Goal: Information Seeking & Learning: Learn about a topic

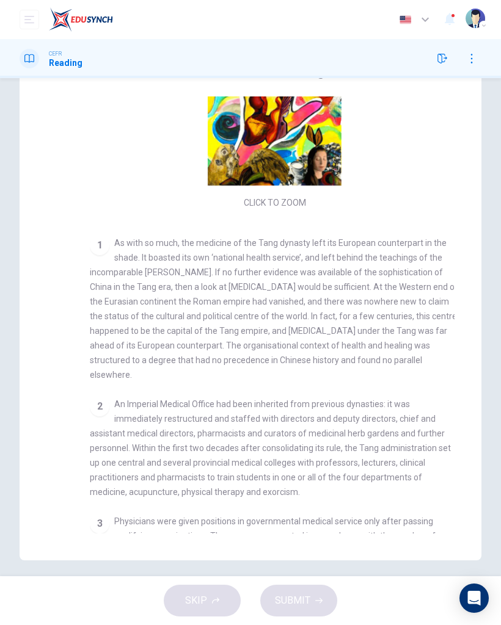
scroll to position [42, 0]
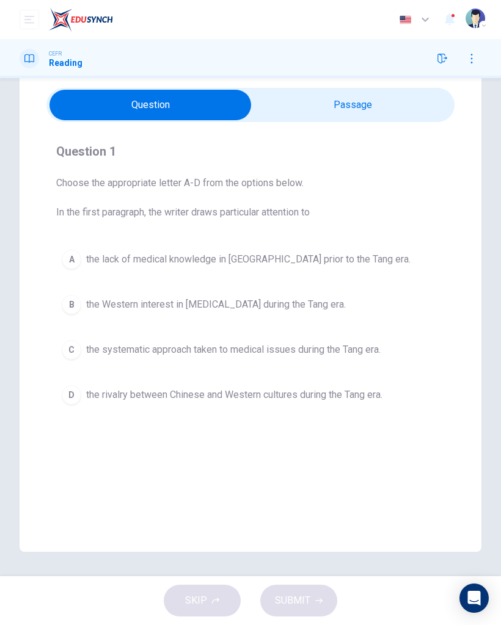
click at [397, 247] on button "A the lack of medical knowledge in [GEOGRAPHIC_DATA] prior to the Tang era." at bounding box center [250, 259] width 388 height 31
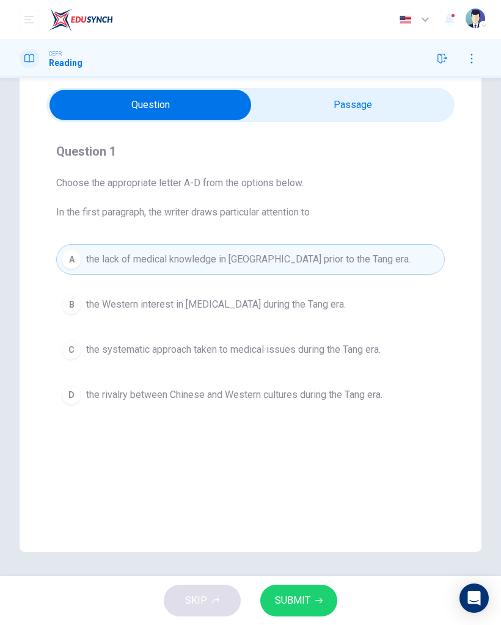
click at [302, 405] on span "SUBMIT" at bounding box center [292, 600] width 35 height 17
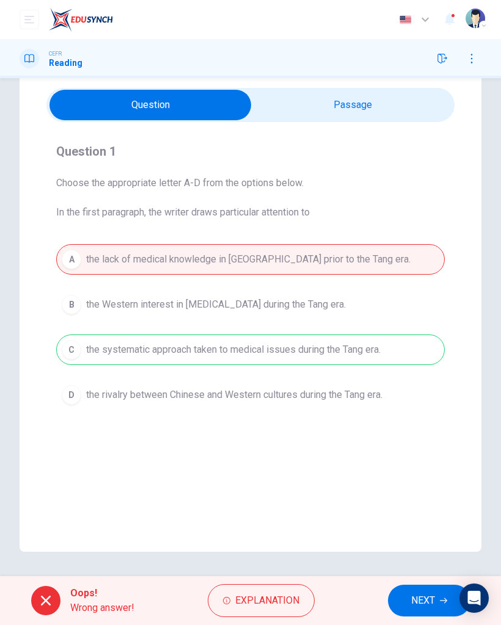
click at [290, 405] on span "Explanation" at bounding box center [267, 600] width 64 height 17
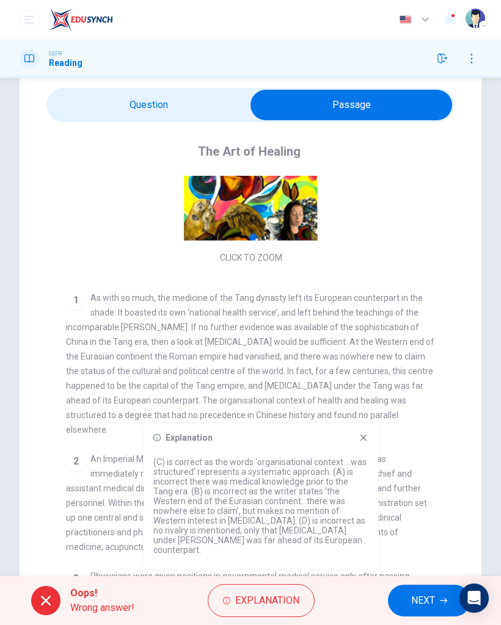
scroll to position [126, 0]
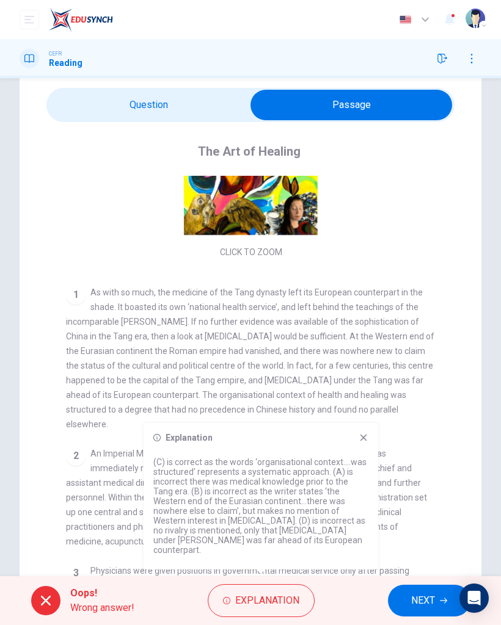
click at [368, 405] on icon at bounding box center [364, 438] width 10 height 10
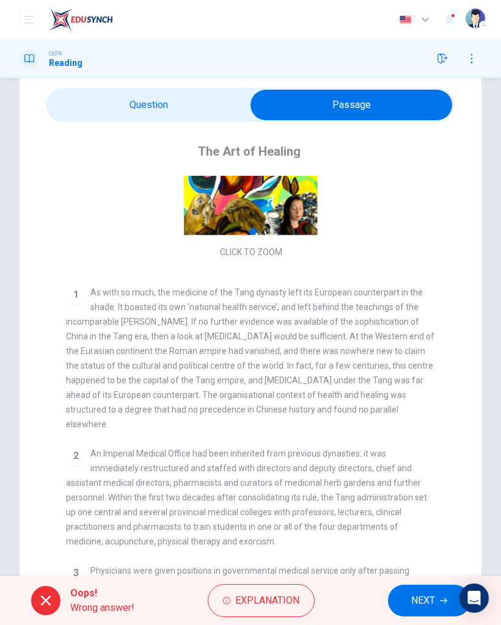
click at [433, 405] on span "NEXT" at bounding box center [423, 600] width 24 height 17
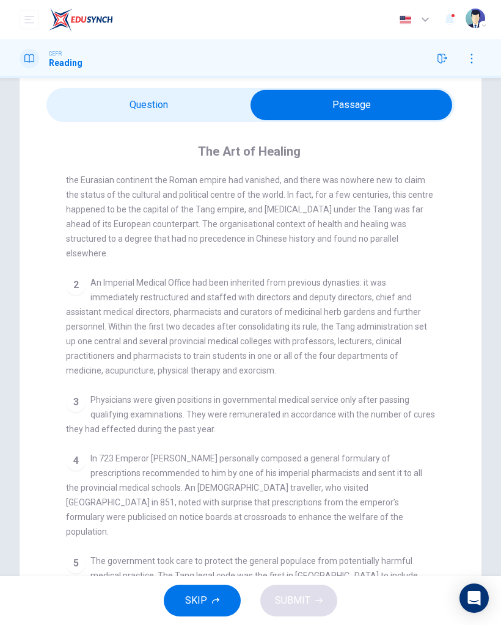
scroll to position [297, 0]
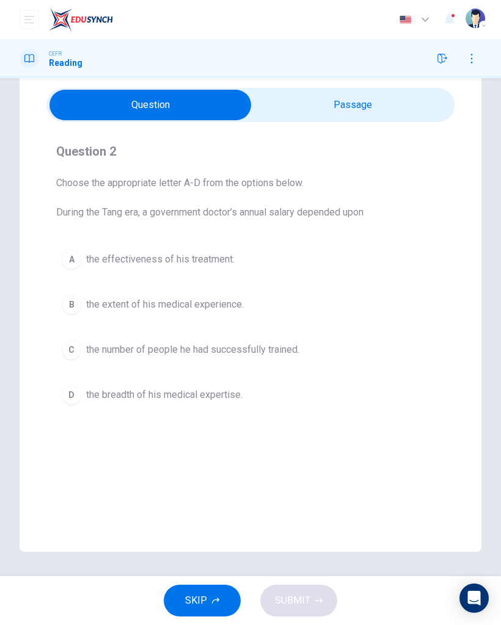
click at [378, 343] on button "C the number of people he had successfully trained." at bounding box center [250, 350] width 388 height 31
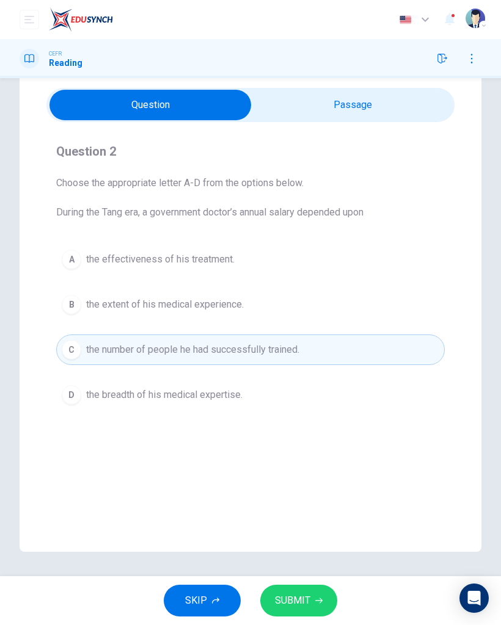
click at [320, 405] on icon "button" at bounding box center [318, 600] width 7 height 7
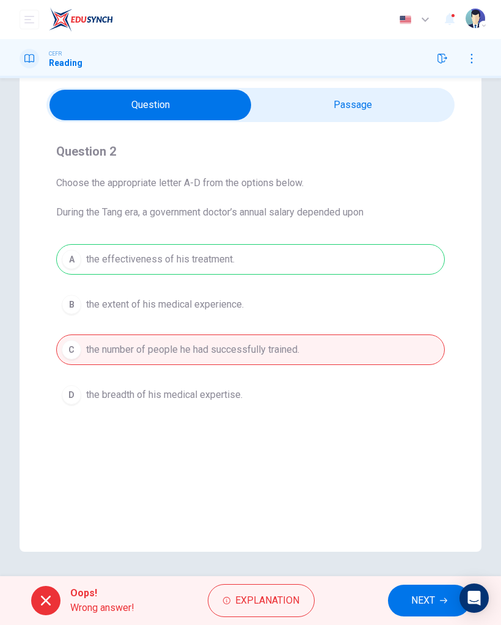
click at [291, 405] on span "Explanation" at bounding box center [267, 600] width 64 height 17
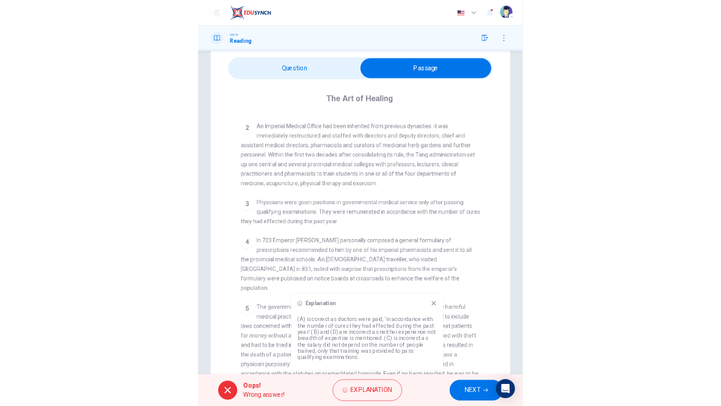
scroll to position [387, 0]
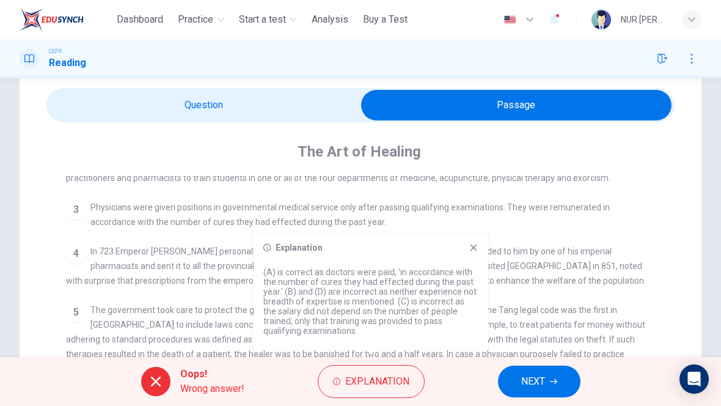
click at [475, 229] on div "3 Physicians were given positions in governmental medical service only after pa…" at bounding box center [360, 214] width 589 height 29
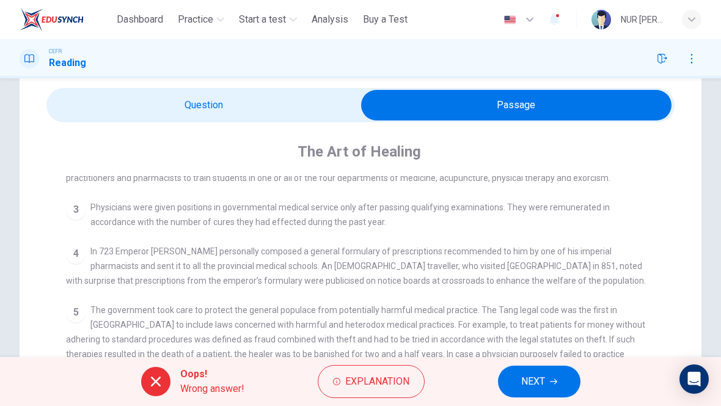
click at [468, 251] on div "4 In 723 Emperor [PERSON_NAME] personally composed a general formulary of presc…" at bounding box center [360, 266] width 589 height 44
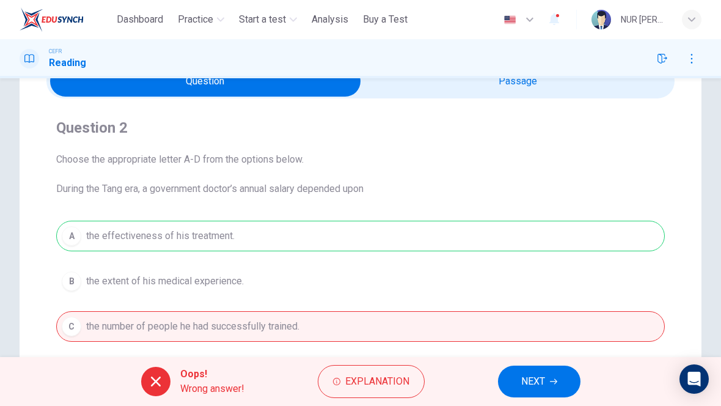
scroll to position [76, 0]
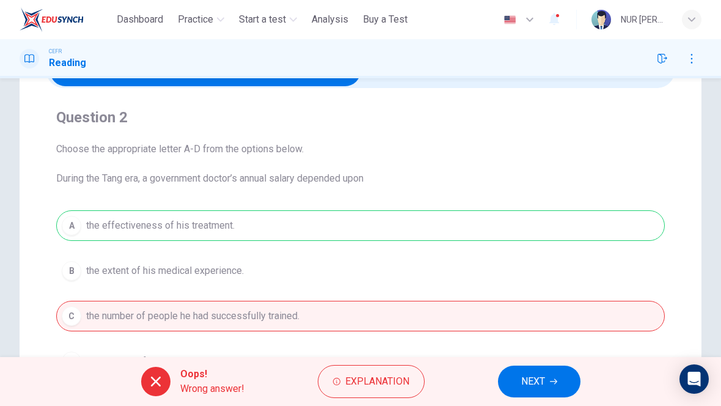
click at [388, 378] on span "Explanation" at bounding box center [377, 381] width 64 height 17
click at [238, 278] on div "A the effectiveness of his treatment. B the extent of his medical experience. C…" at bounding box center [360, 293] width 608 height 166
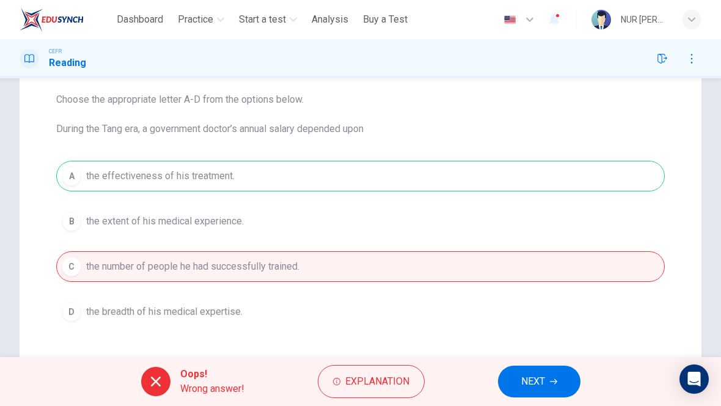
scroll to position [125, 0]
click at [399, 382] on span "Explanation" at bounding box center [377, 381] width 64 height 17
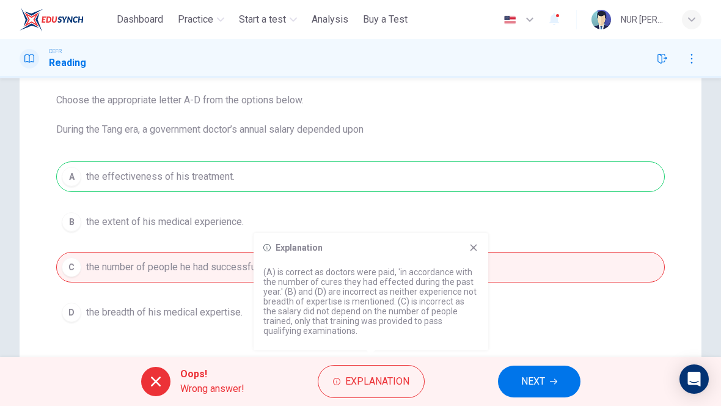
click at [482, 244] on div "Explanation (A) is correct as doctors were paid, 'in accordance with the number…" at bounding box center [370, 291] width 235 height 117
click at [471, 249] on icon at bounding box center [473, 247] width 10 height 10
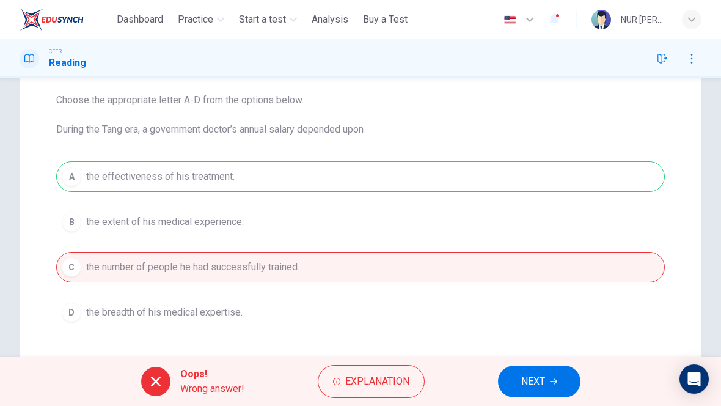
click at [547, 373] on button "NEXT" at bounding box center [539, 381] width 82 height 32
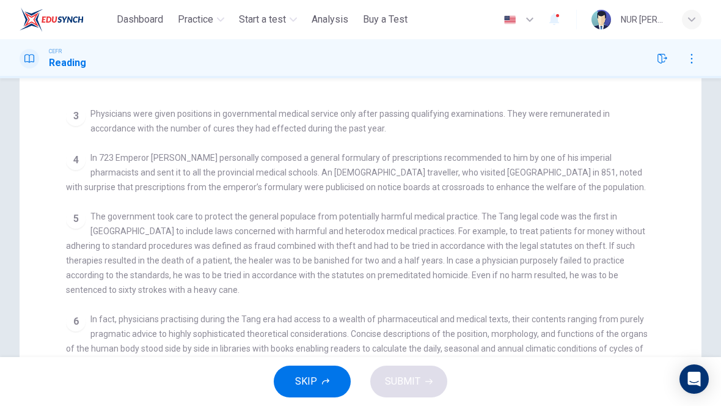
scroll to position [399, 0]
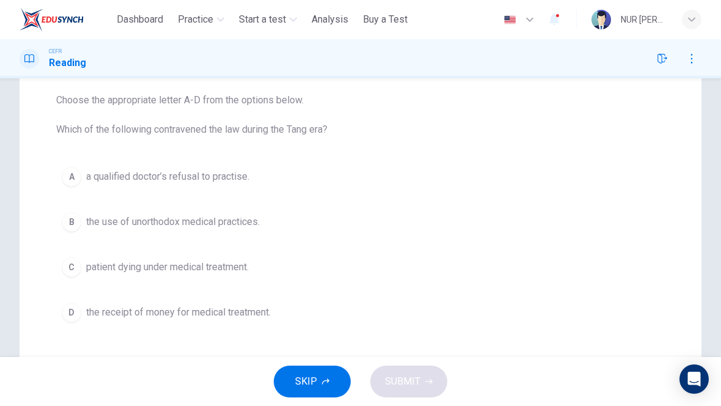
click at [162, 258] on button "C patient dying under medical treatment." at bounding box center [360, 267] width 608 height 31
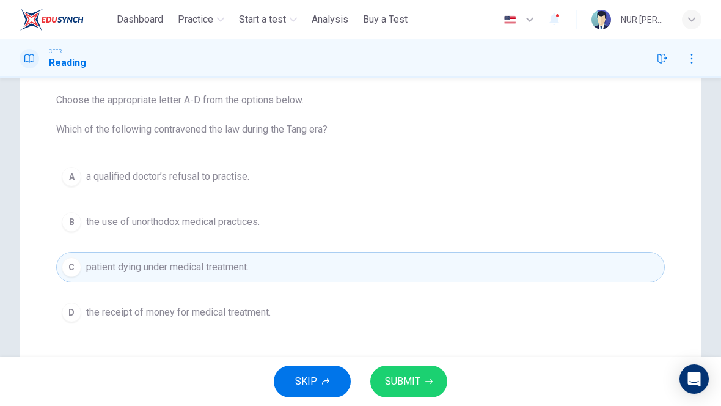
click at [395, 396] on button "SUBMIT" at bounding box center [408, 381] width 77 height 32
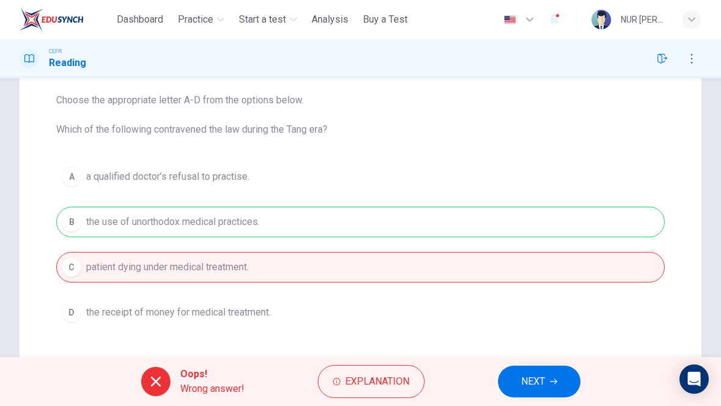
click at [352, 374] on span "Explanation" at bounding box center [377, 381] width 64 height 17
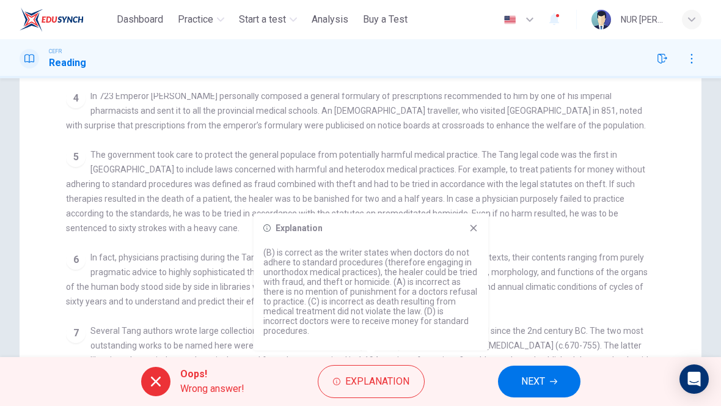
scroll to position [459, 0]
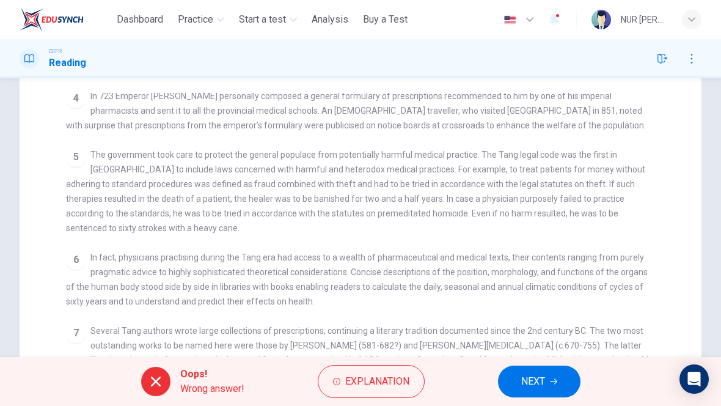
click at [58, 93] on div "The Art of Healing CLICK TO ZOOM Click to Zoom 1 As with so much, the medicine …" at bounding box center [360, 294] width 628 height 511
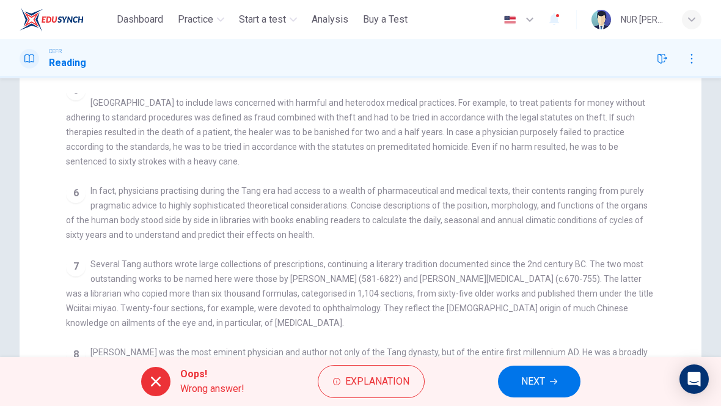
scroll to position [527, 0]
click at [517, 366] on button "NEXT" at bounding box center [539, 381] width 82 height 32
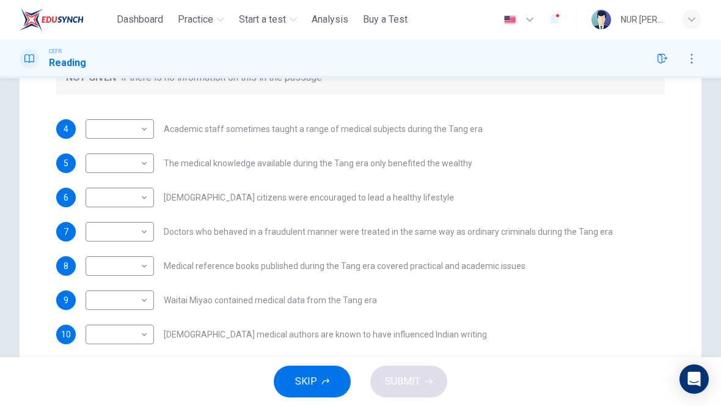
scroll to position [254, 0]
click at [125, 134] on body "This site uses cookies, as explained in our Privacy Policy . If you agree to th…" at bounding box center [360, 203] width 721 height 406
click at [167, 253] on div at bounding box center [360, 203] width 721 height 406
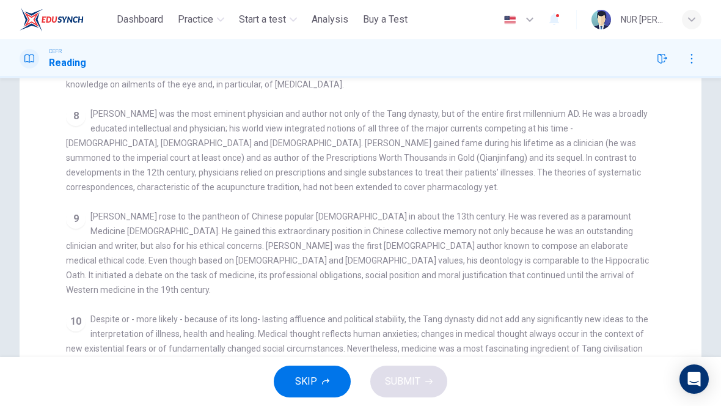
scroll to position [632, 0]
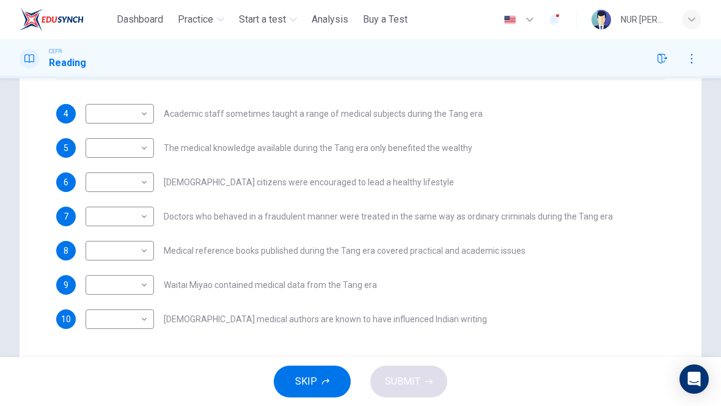
click at [137, 112] on body "This site uses cookies, as explained in our Privacy Policy . If you agree to th…" at bounding box center [360, 203] width 721 height 406
click at [98, 126] on li "YES" at bounding box center [120, 133] width 68 height 20
type input "***"
click at [97, 126] on li "YES" at bounding box center [119, 128] width 51 height 11
click at [142, 157] on body "This site uses cookies, as explained in our Privacy Policy . If you agree to th…" at bounding box center [360, 203] width 721 height 406
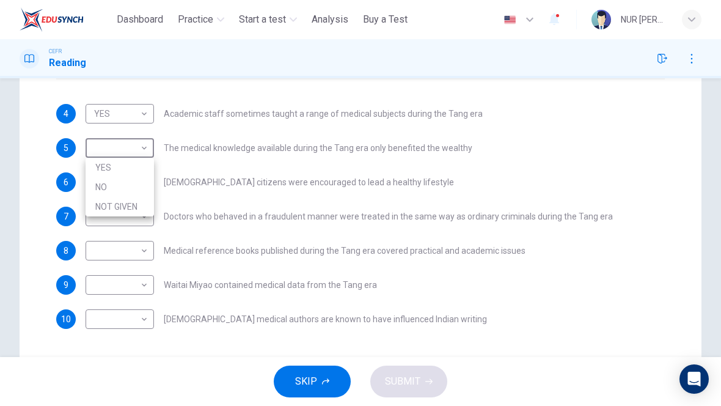
click at [101, 169] on li "YES" at bounding box center [120, 168] width 68 height 20
type input "***"
click at [129, 185] on body "This site uses cookies, as explained in our Privacy Policy . If you agree to th…" at bounding box center [360, 203] width 721 height 406
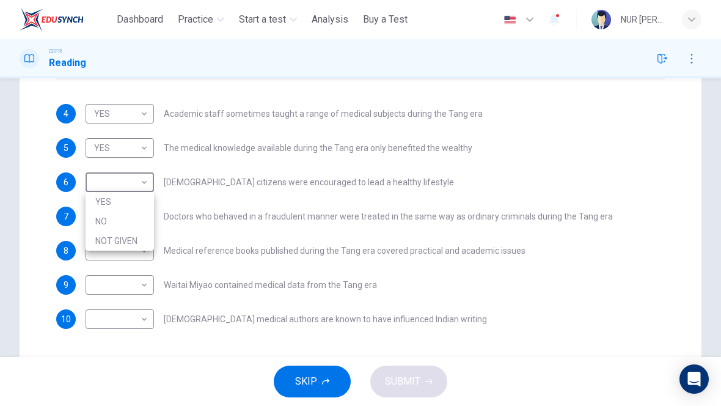
click at [104, 198] on li "YES" at bounding box center [120, 202] width 68 height 20
type input "***"
click at [125, 221] on body "This site uses cookies, as explained in our Privacy Policy . If you agree to th…" at bounding box center [360, 203] width 721 height 406
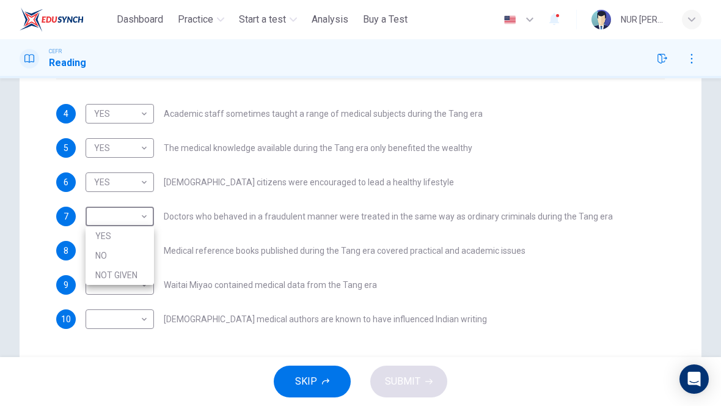
click at [106, 237] on li "YES" at bounding box center [120, 236] width 68 height 20
type input "***"
click at [134, 261] on body "This site uses cookies, as explained in our Privacy Policy . If you agree to th…" at bounding box center [360, 203] width 721 height 406
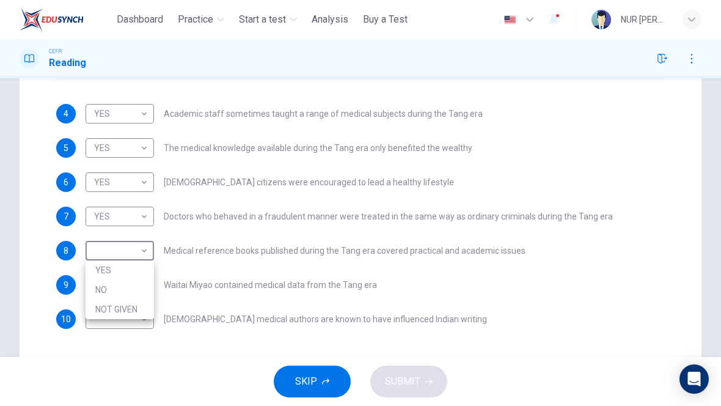
click at [107, 270] on li "YES" at bounding box center [120, 270] width 68 height 20
type input "***"
click at [121, 288] on body "This site uses cookies, as explained in our Privacy Policy . If you agree to th…" at bounding box center [360, 203] width 721 height 406
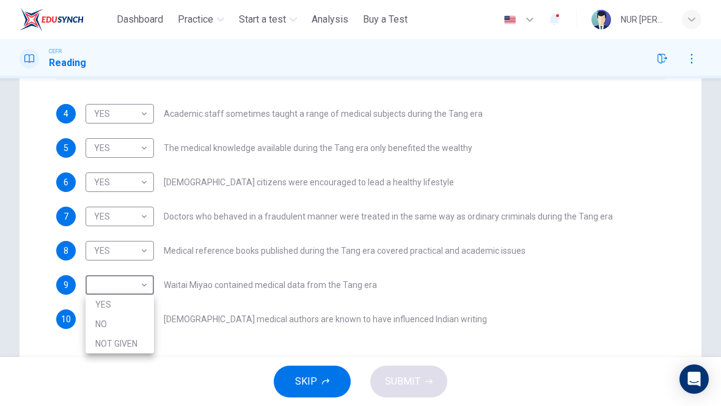
click at [103, 307] on li "YES" at bounding box center [120, 304] width 68 height 20
type input "***"
click at [135, 324] on body "This site uses cookies, as explained in our Privacy Policy . If you agree to th…" at bounding box center [360, 203] width 721 height 406
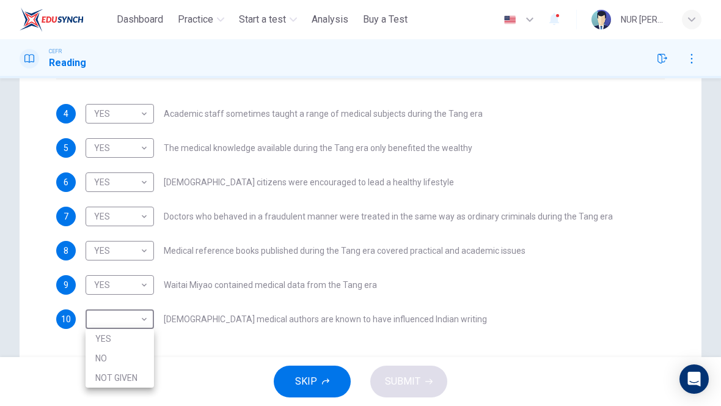
click at [108, 339] on li "YES" at bounding box center [120, 339] width 68 height 20
type input "***"
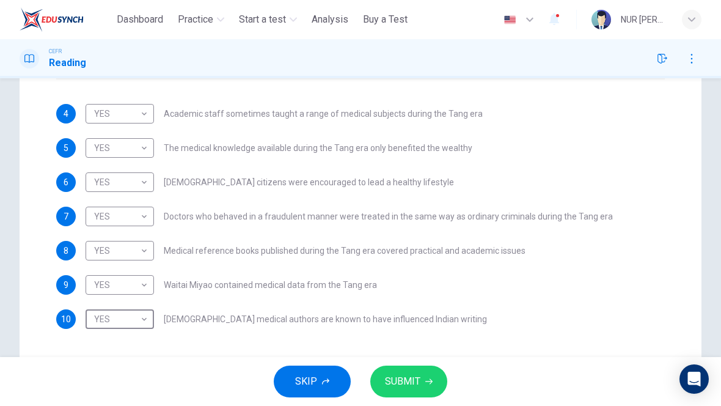
click at [402, 373] on span "SUBMIT" at bounding box center [402, 381] width 35 height 17
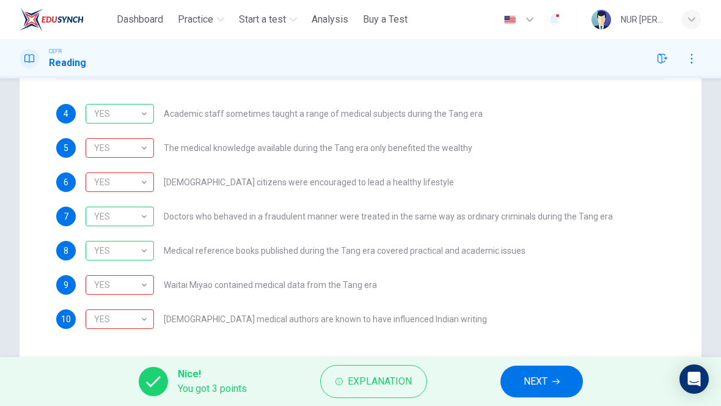
click at [133, 145] on div "YES" at bounding box center [118, 148] width 64 height 35
click at [97, 177] on div "YES" at bounding box center [118, 182] width 64 height 35
click at [102, 281] on div "YES" at bounding box center [118, 285] width 64 height 35
click at [109, 316] on div "YES" at bounding box center [118, 319] width 64 height 35
click at [368, 388] on span "Explanation" at bounding box center [380, 381] width 64 height 17
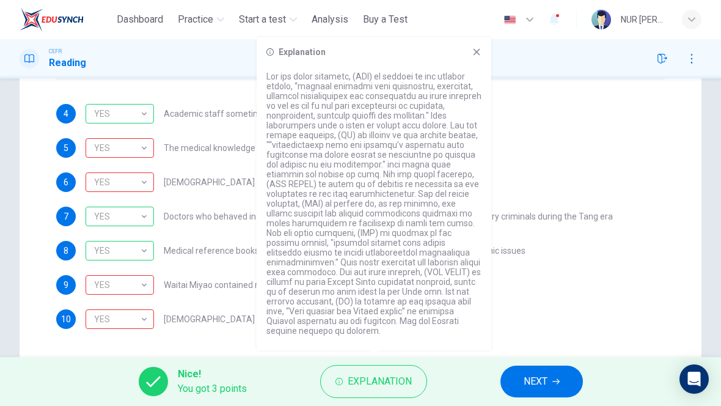
click at [534, 384] on span "NEXT" at bounding box center [535, 381] width 24 height 17
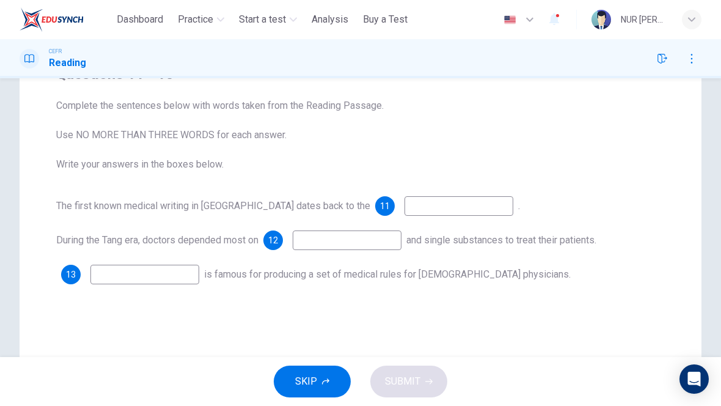
scroll to position [118, 0]
click at [404, 205] on input at bounding box center [458, 207] width 109 height 20
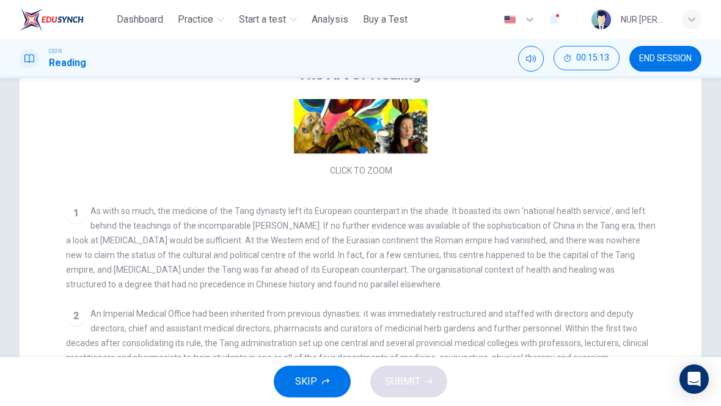
scroll to position [134, 0]
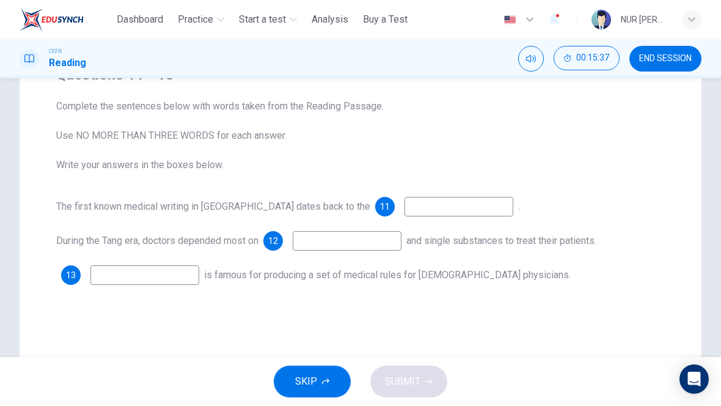
click at [404, 205] on input at bounding box center [458, 207] width 109 height 20
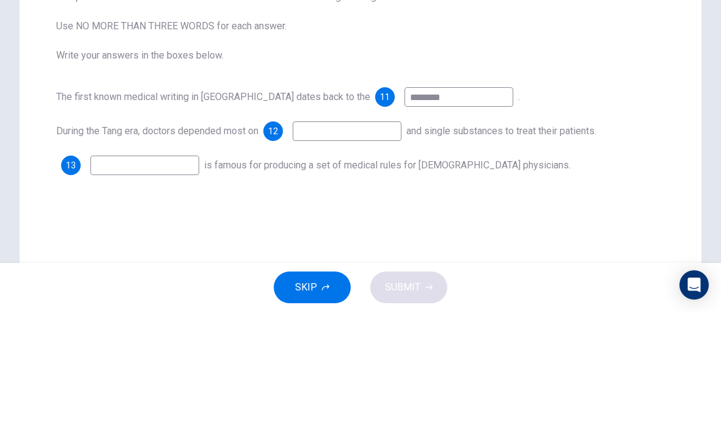
type input "********"
click at [21, 104] on div "Questions 11 - 13 Complete the sentences below with words taken from the Readin…" at bounding box center [361, 229] width 682 height 491
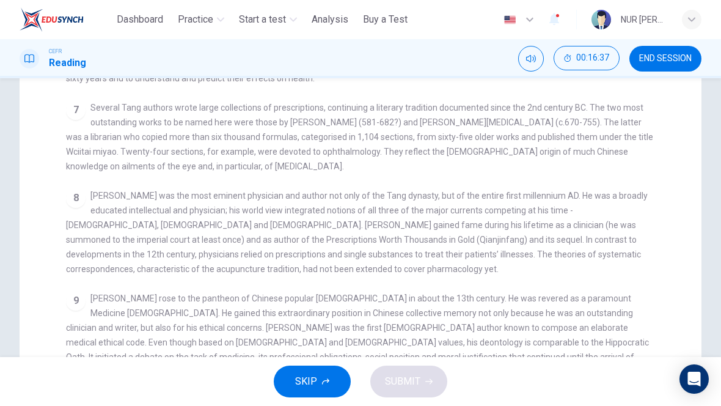
scroll to position [213, 0]
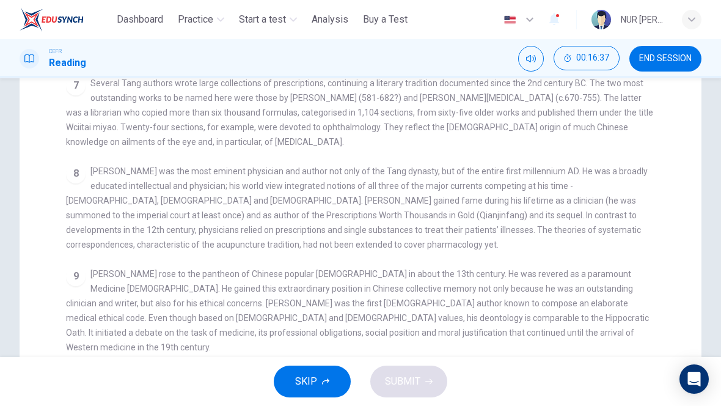
click at [546, 252] on div "8 [PERSON_NAME] was the most eminent physician and author not only of the Tang …" at bounding box center [360, 208] width 589 height 88
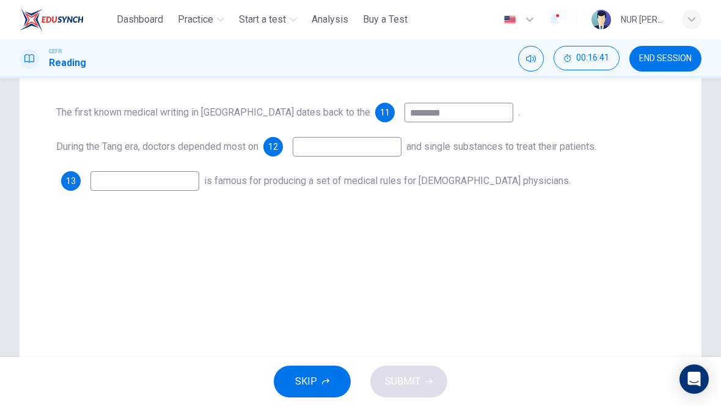
click at [133, 175] on input at bounding box center [144, 181] width 109 height 20
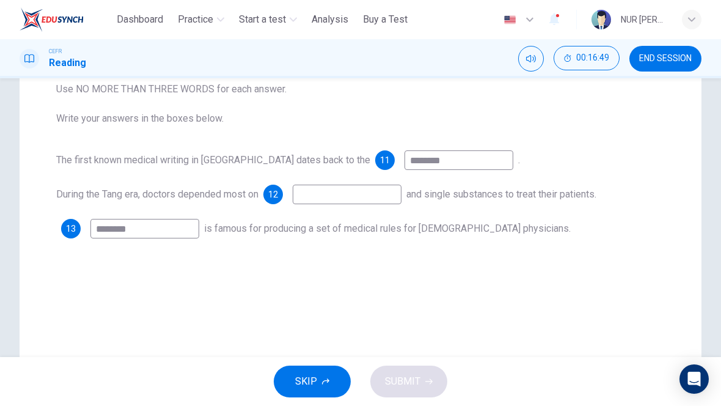
scroll to position [168, 0]
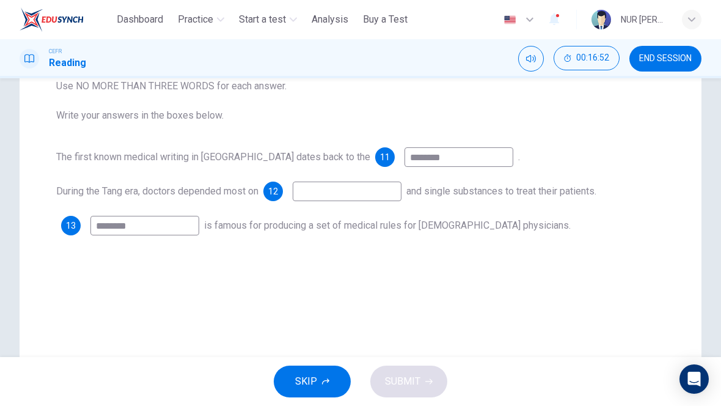
click at [155, 230] on input "********" at bounding box center [144, 226] width 109 height 20
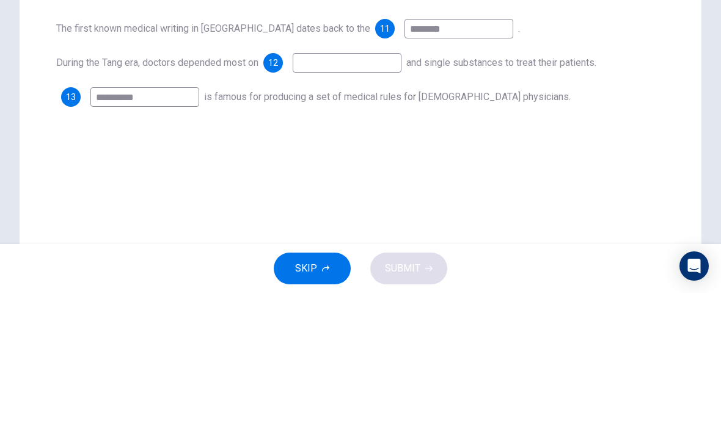
type input "**********"
click at [326, 181] on input at bounding box center [347, 191] width 109 height 20
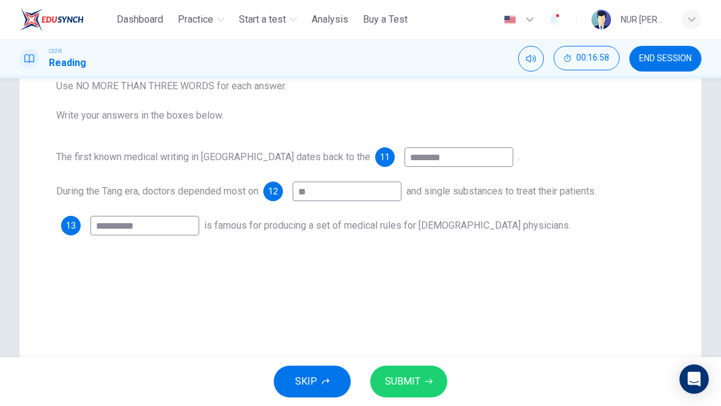
type input "**"
click at [413, 387] on span "SUBMIT" at bounding box center [402, 381] width 35 height 17
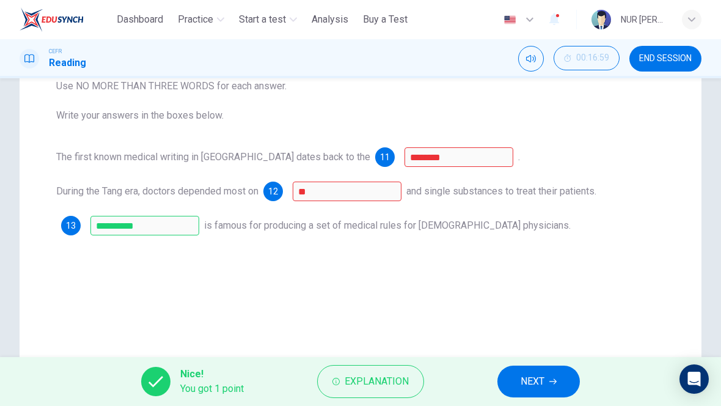
click at [407, 392] on button "Explanation" at bounding box center [370, 381] width 107 height 33
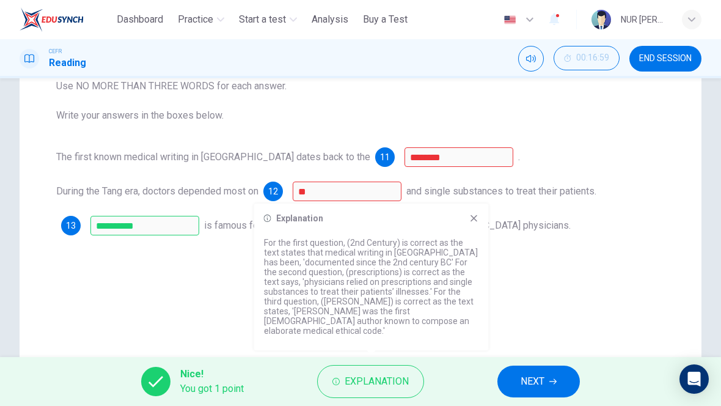
click at [547, 377] on button "NEXT" at bounding box center [538, 381] width 82 height 32
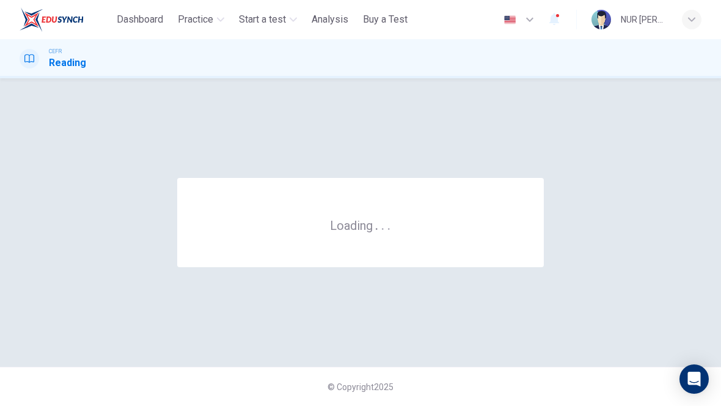
scroll to position [0, 0]
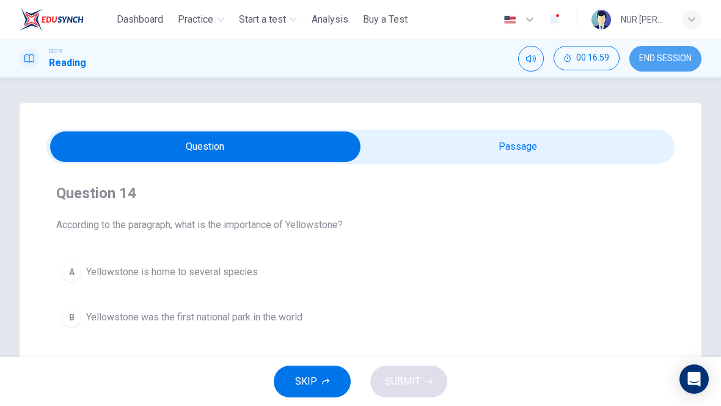
click at [650, 66] on button "END SESSION" at bounding box center [665, 59] width 72 height 26
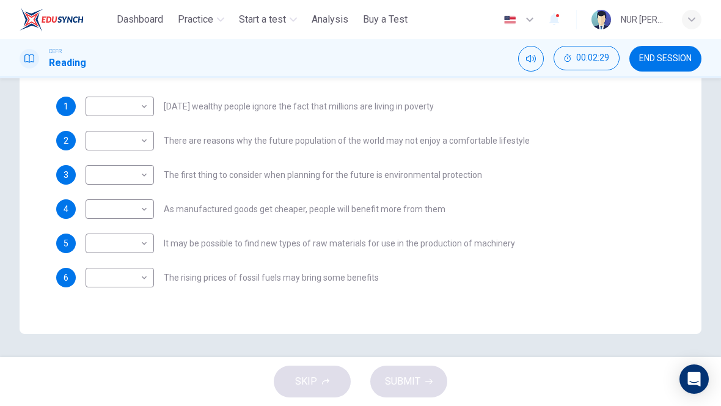
scroll to position [307, 0]
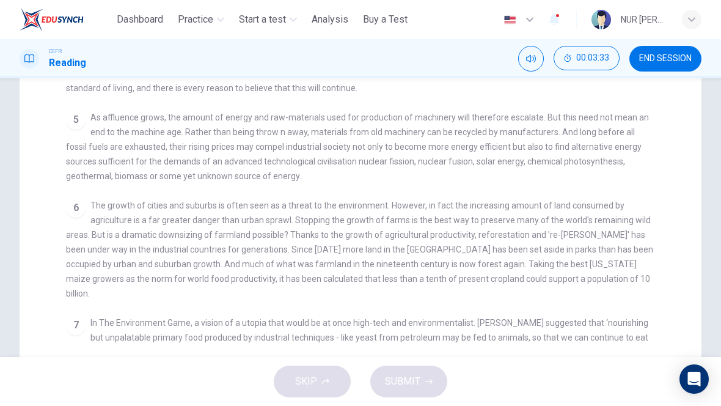
click at [670, 60] on span "END SESSION" at bounding box center [665, 59] width 53 height 10
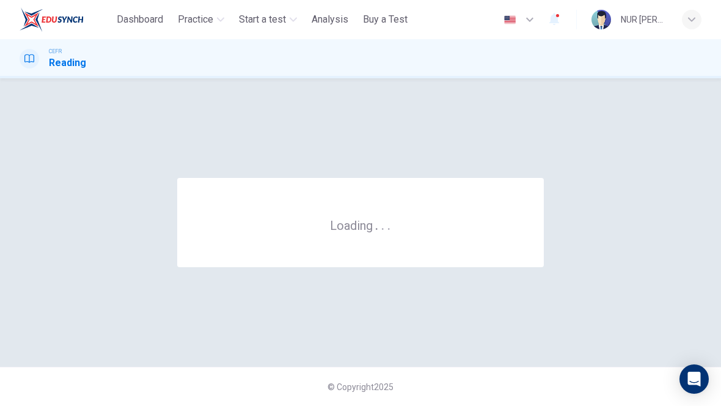
scroll to position [0, 0]
